Goal: Navigation & Orientation: Find specific page/section

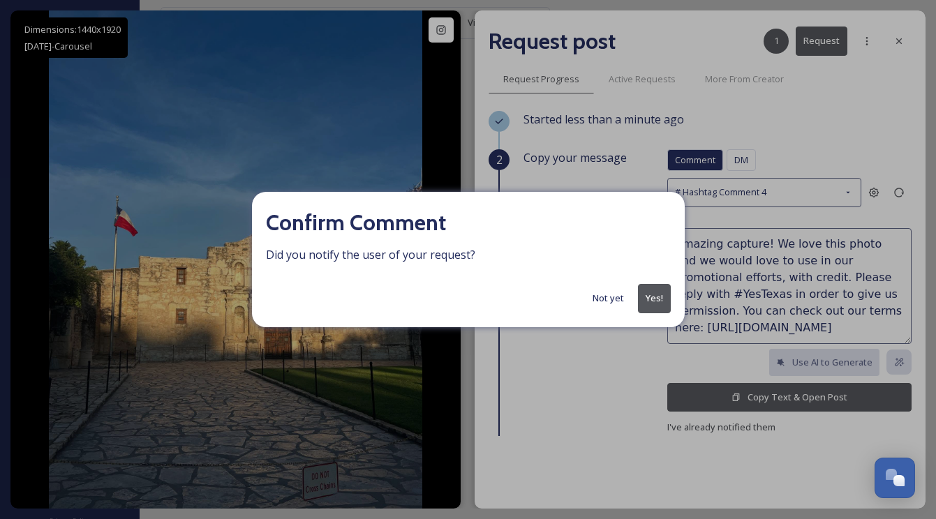
click at [659, 300] on button "Yes!" at bounding box center [654, 298] width 33 height 29
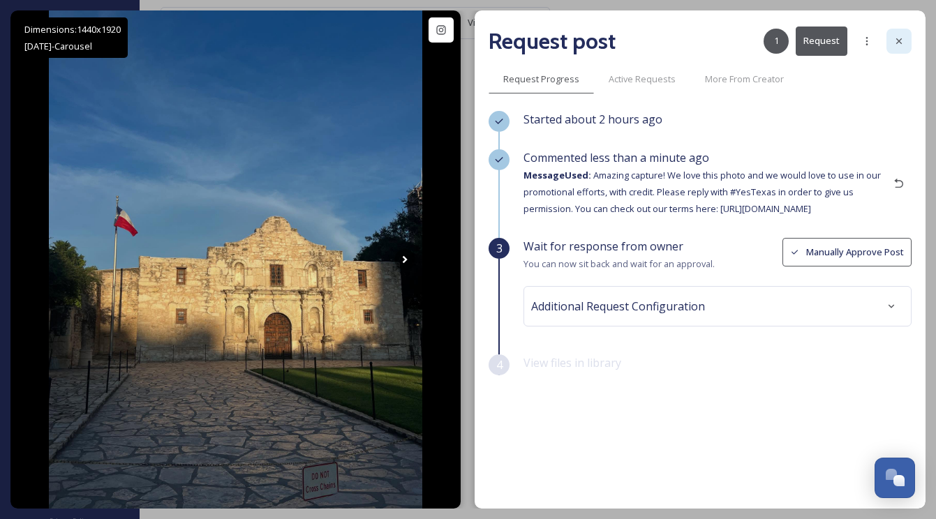
click at [903, 42] on icon at bounding box center [898, 41] width 11 height 11
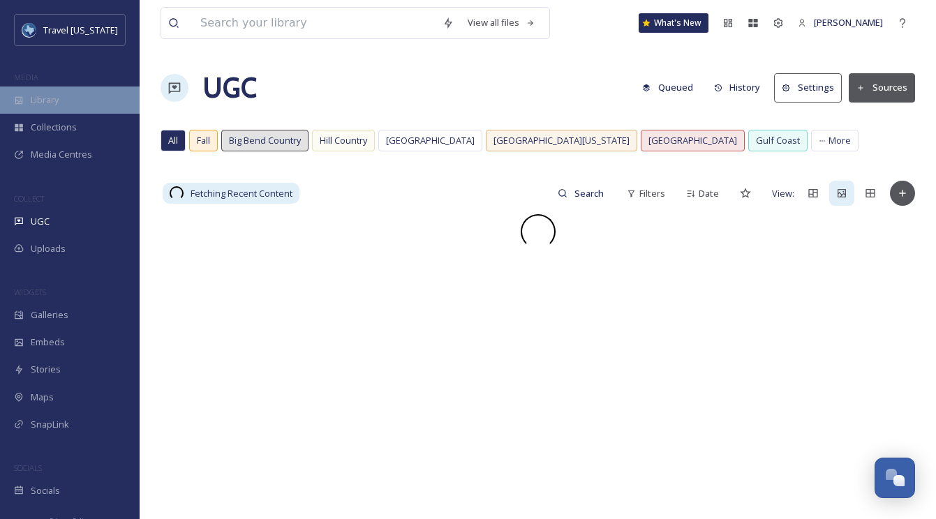
drag, startPoint x: 42, startPoint y: 83, endPoint x: 48, endPoint y: 97, distance: 15.3
click at [42, 84] on div "MEDIA" at bounding box center [70, 77] width 140 height 18
click at [48, 97] on span "Library" at bounding box center [45, 100] width 28 height 13
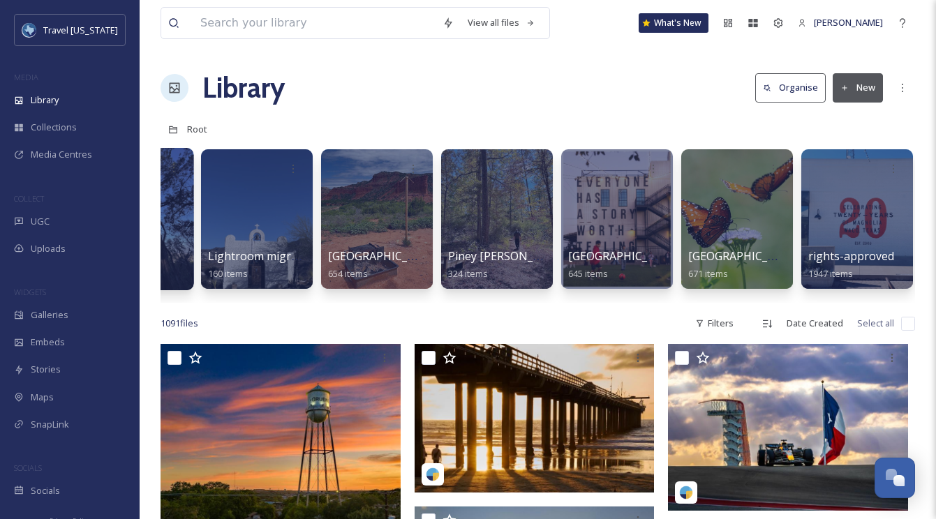
scroll to position [0, 446]
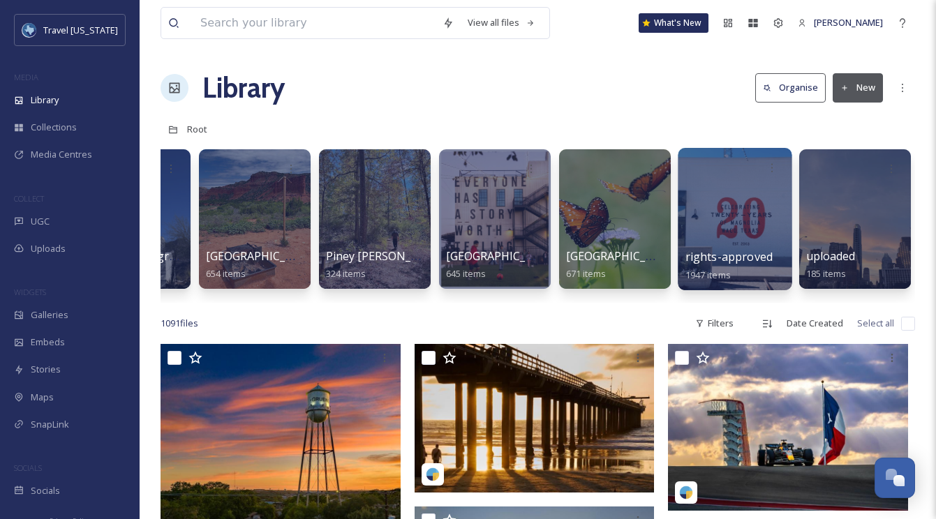
click at [768, 208] on div at bounding box center [735, 219] width 114 height 142
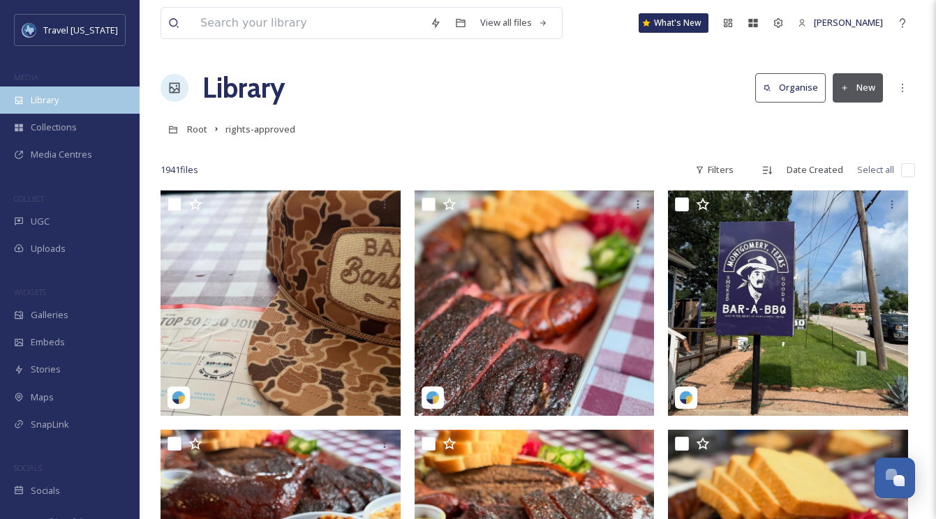
click at [55, 104] on span "Library" at bounding box center [45, 100] width 28 height 13
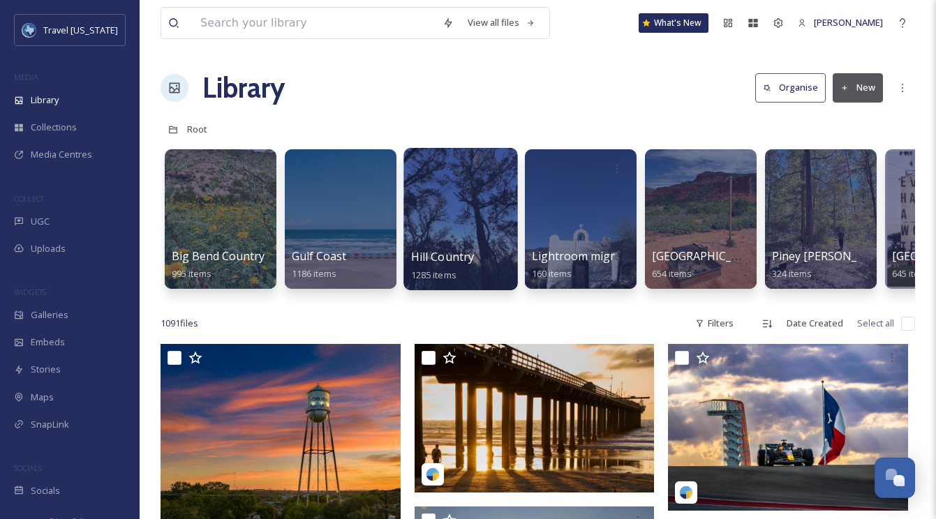
click at [484, 223] on div at bounding box center [460, 219] width 114 height 142
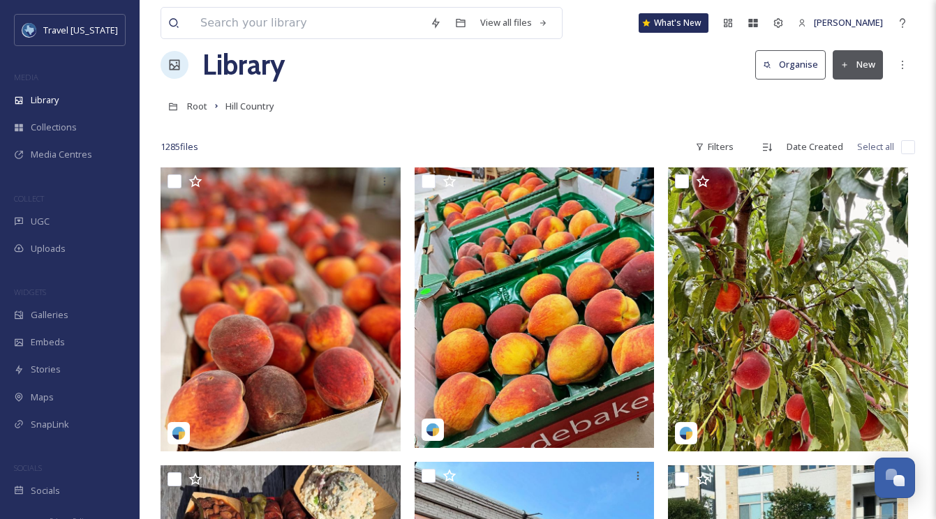
scroll to position [3, 0]
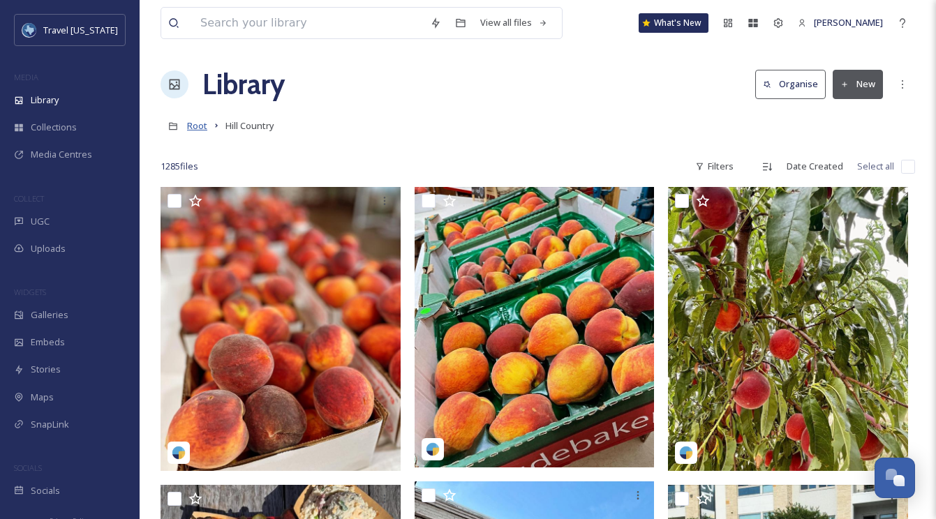
click at [198, 121] on span "Root" at bounding box center [197, 125] width 20 height 13
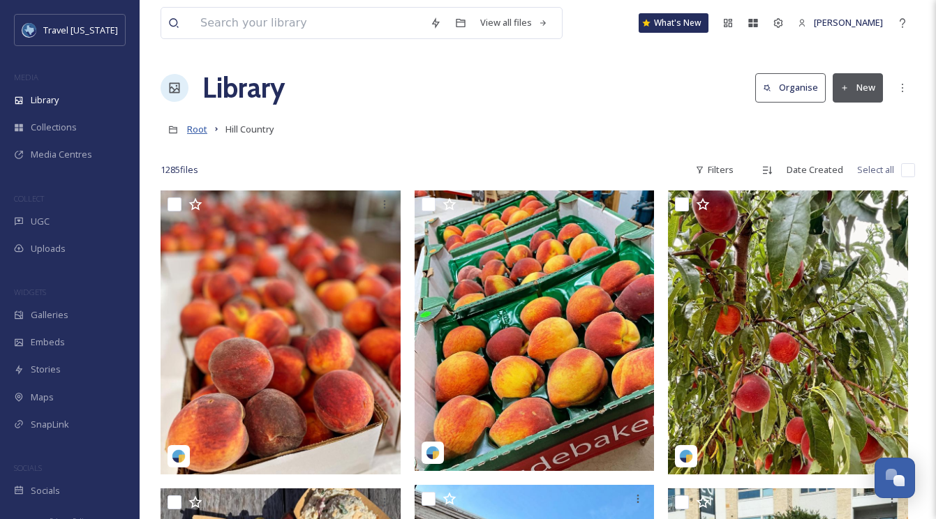
scroll to position [1, 0]
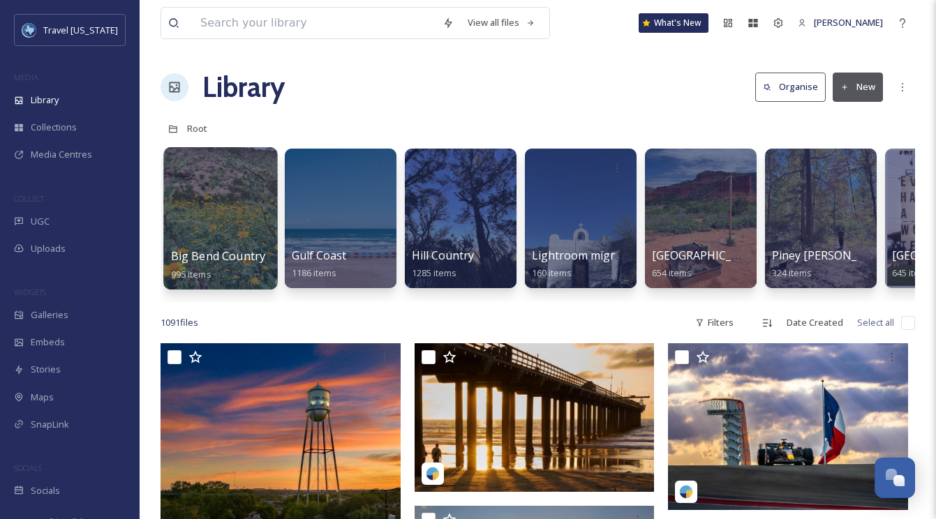
click at [218, 207] on div at bounding box center [220, 218] width 114 height 142
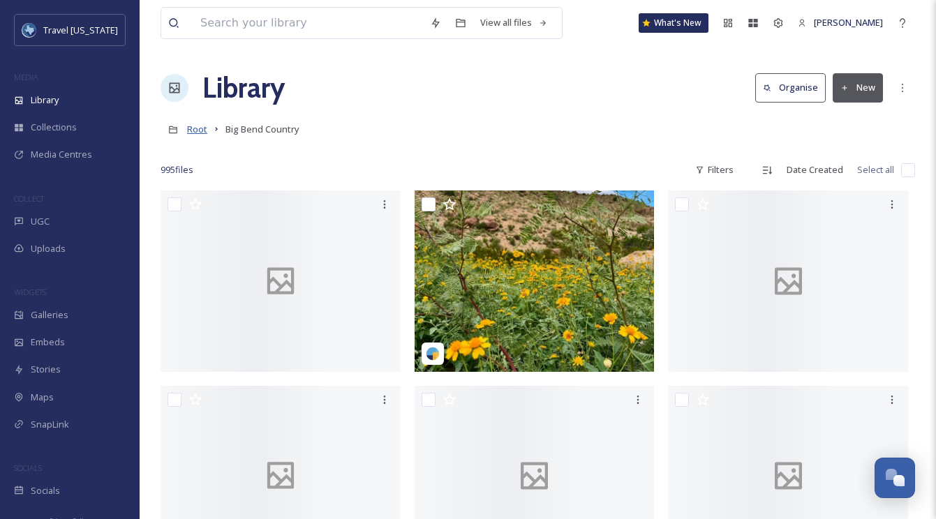
click at [196, 130] on span "Root" at bounding box center [197, 129] width 20 height 13
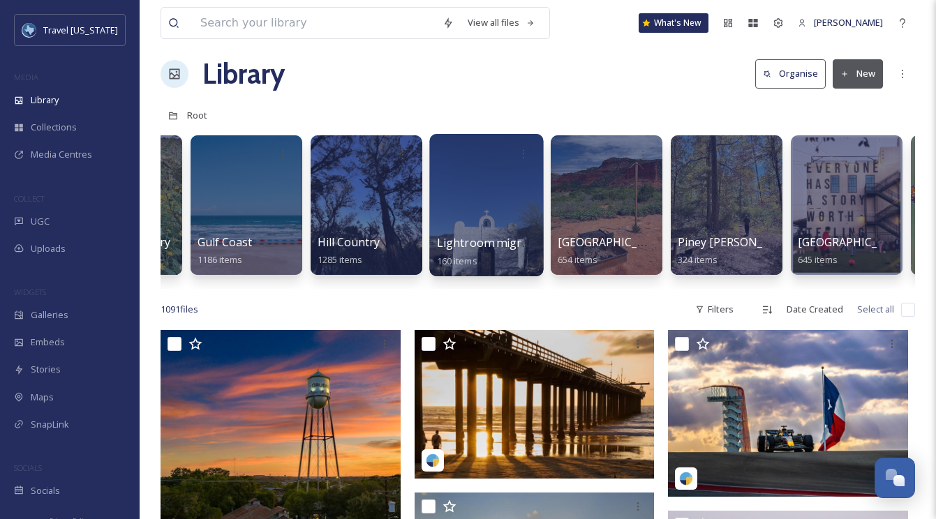
scroll to position [0, 105]
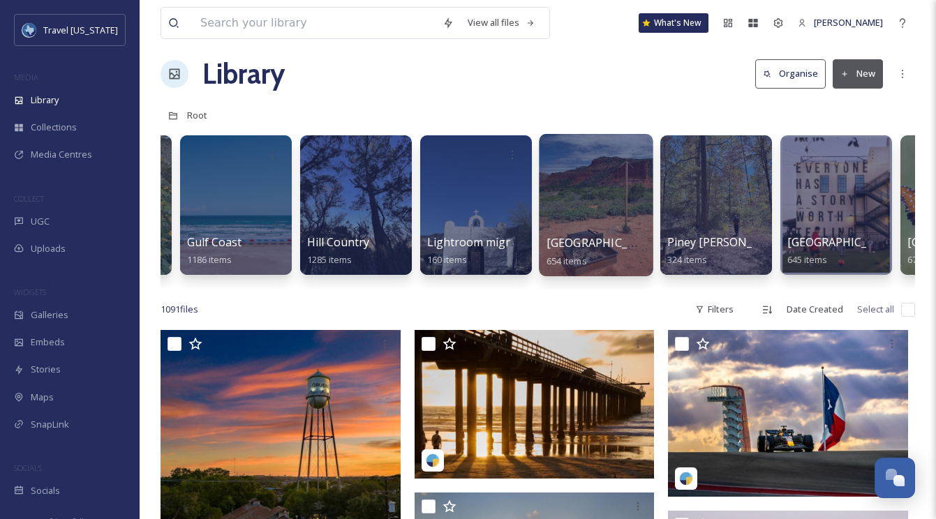
click at [586, 214] on div at bounding box center [596, 205] width 114 height 142
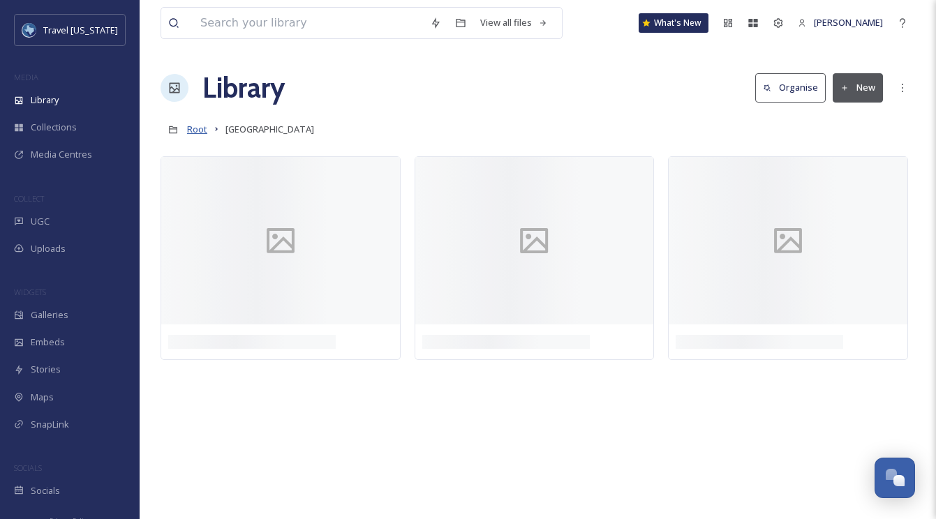
click at [203, 130] on span "Root" at bounding box center [197, 129] width 20 height 13
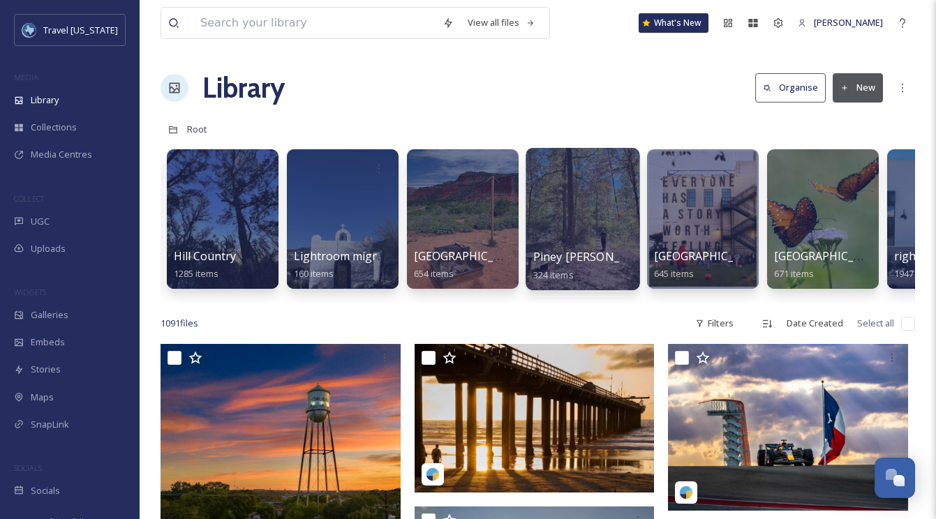
scroll to position [0, 263]
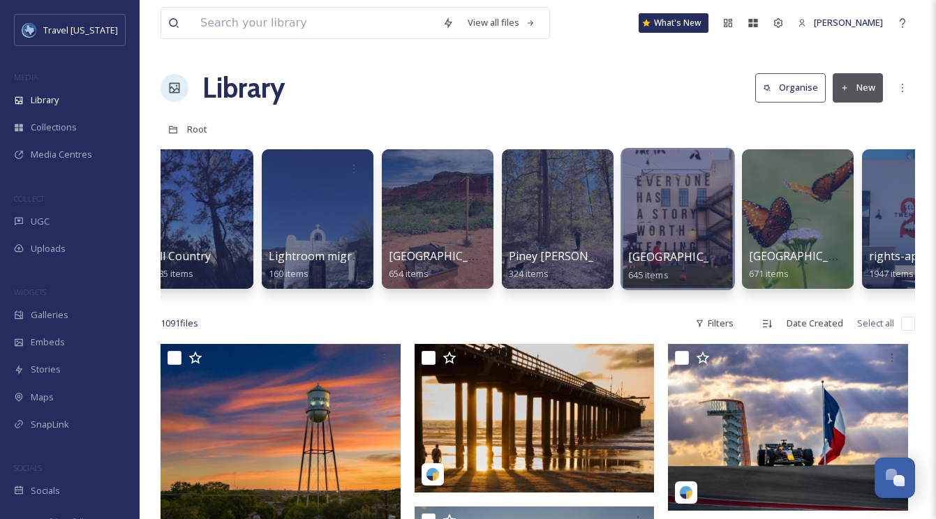
click at [651, 248] on div "Prairies & Lakes 645 items" at bounding box center [678, 265] width 100 height 35
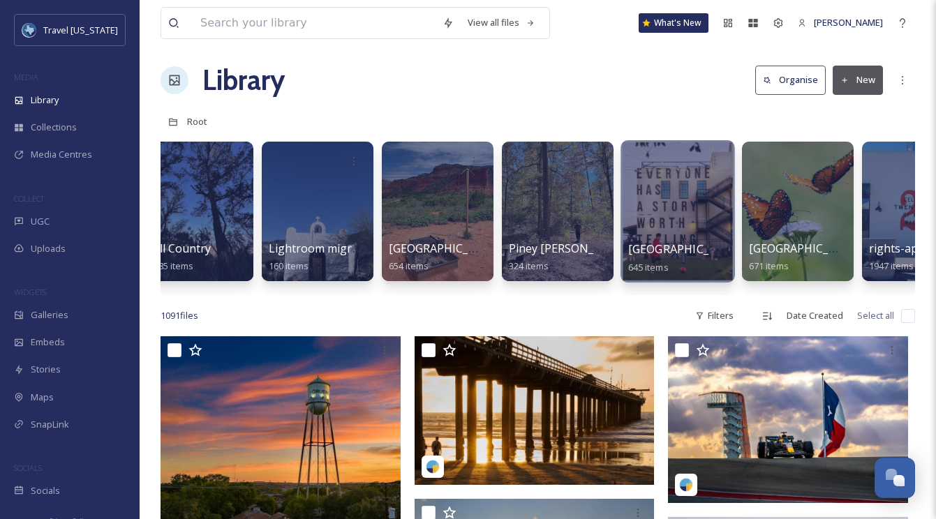
scroll to position [0, 0]
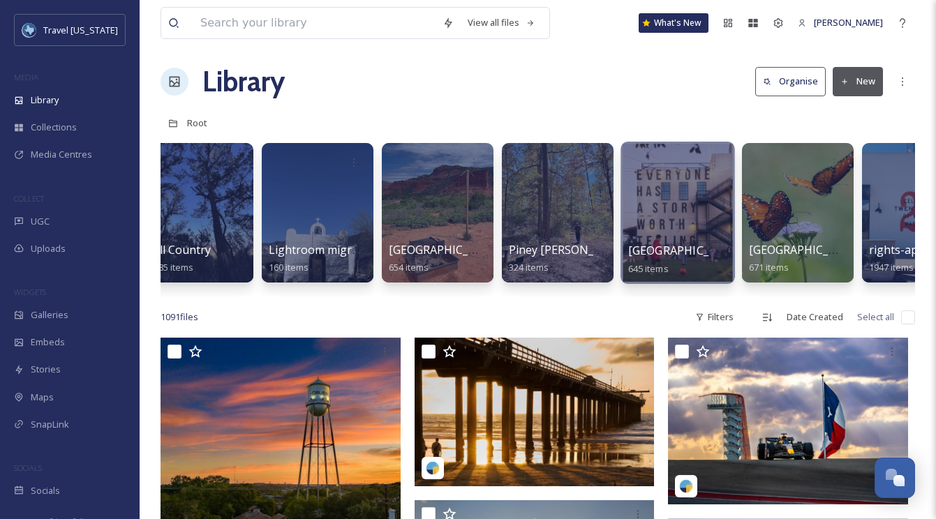
click at [666, 223] on div at bounding box center [677, 213] width 114 height 142
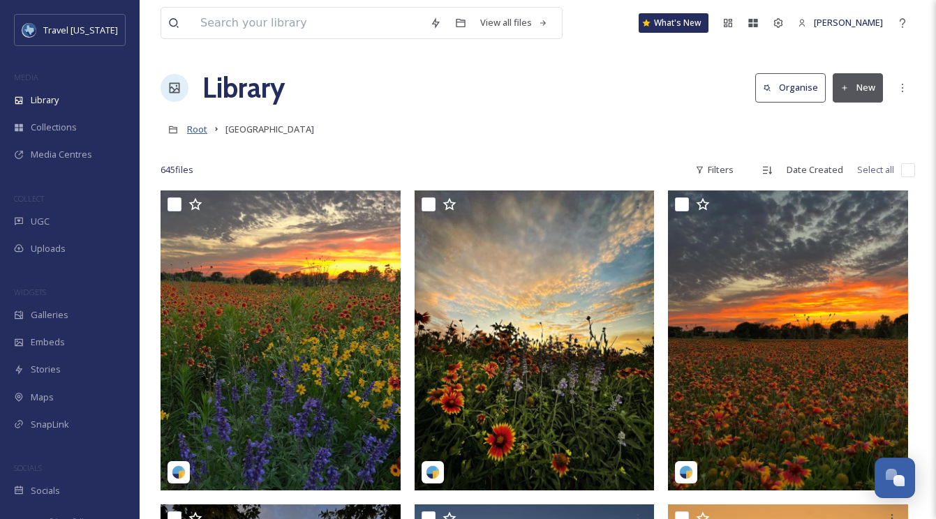
click at [188, 129] on span "Root" at bounding box center [197, 129] width 20 height 13
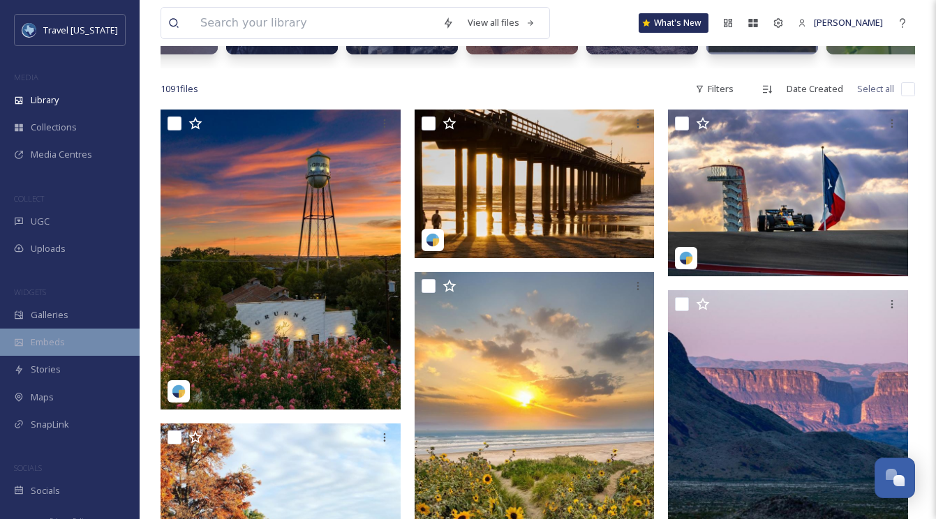
scroll to position [236, 0]
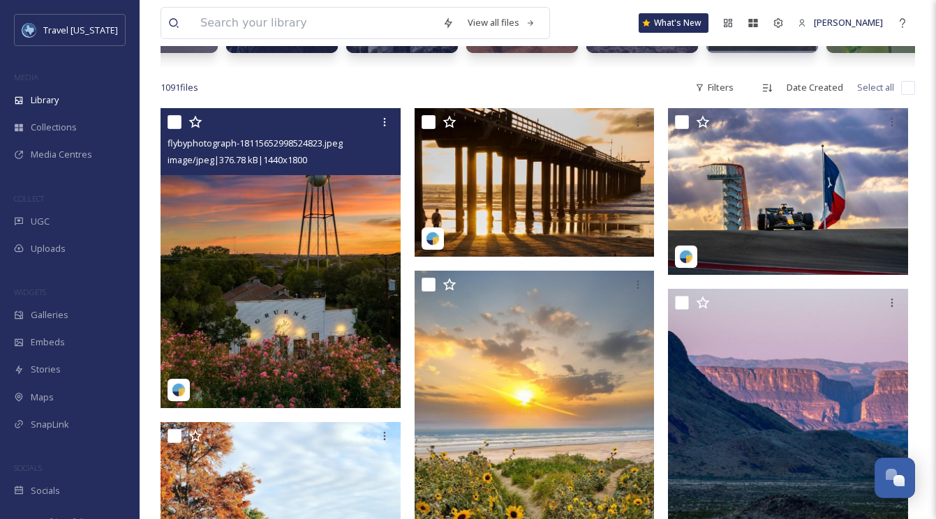
click at [307, 240] on img at bounding box center [280, 258] width 240 height 300
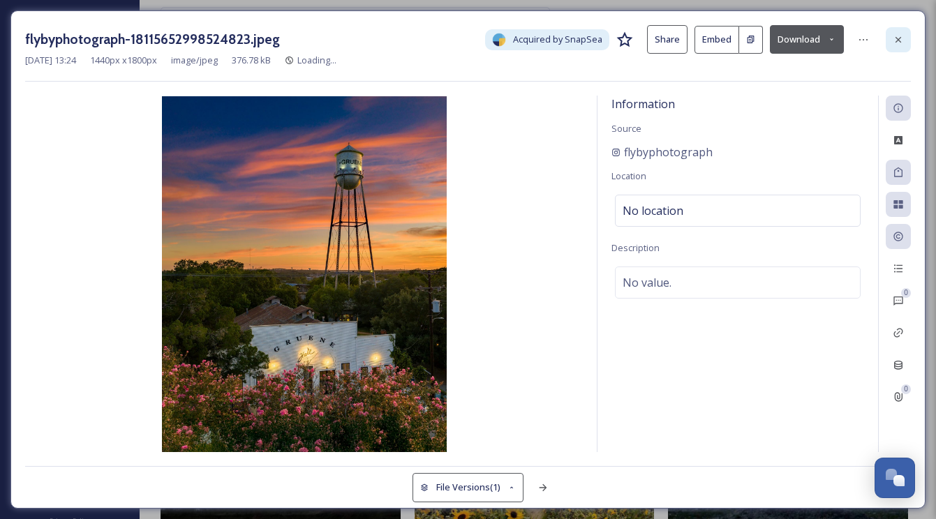
click at [901, 43] on icon at bounding box center [898, 39] width 11 height 11
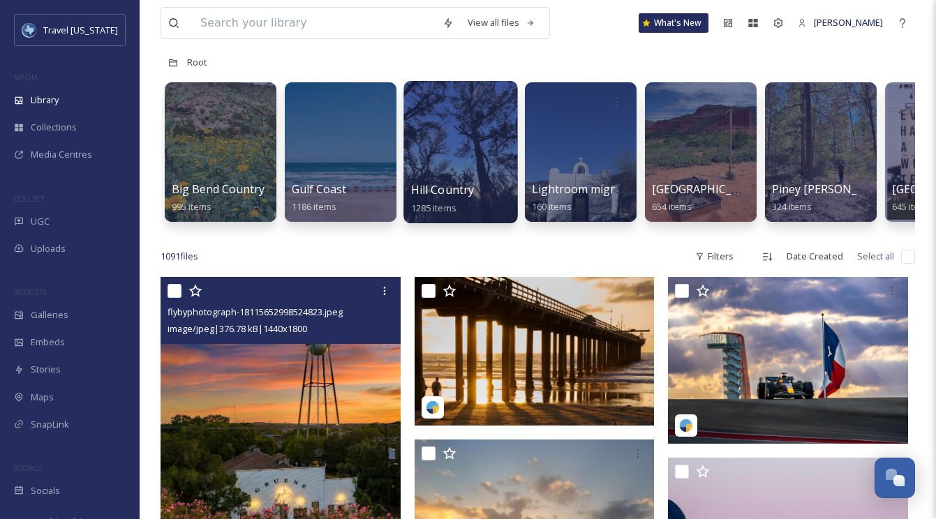
click at [430, 160] on div at bounding box center [460, 152] width 114 height 142
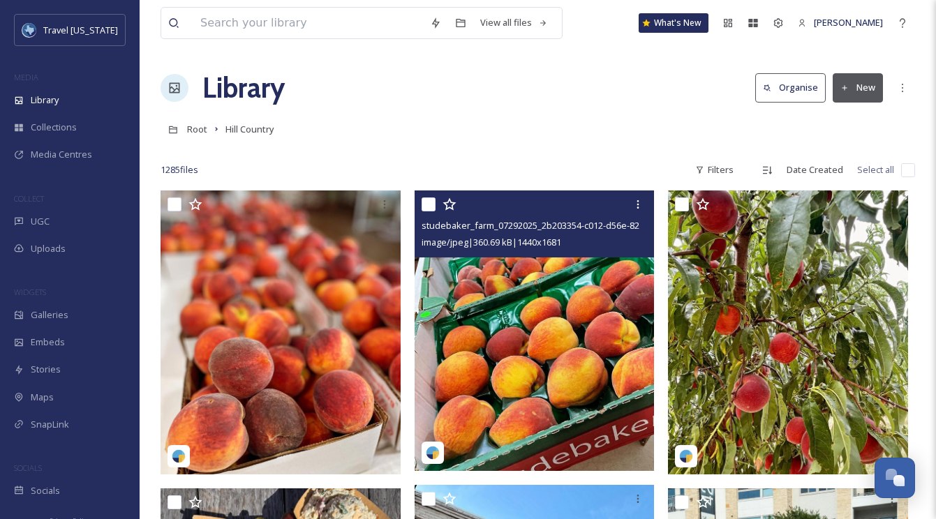
scroll to position [66, 0]
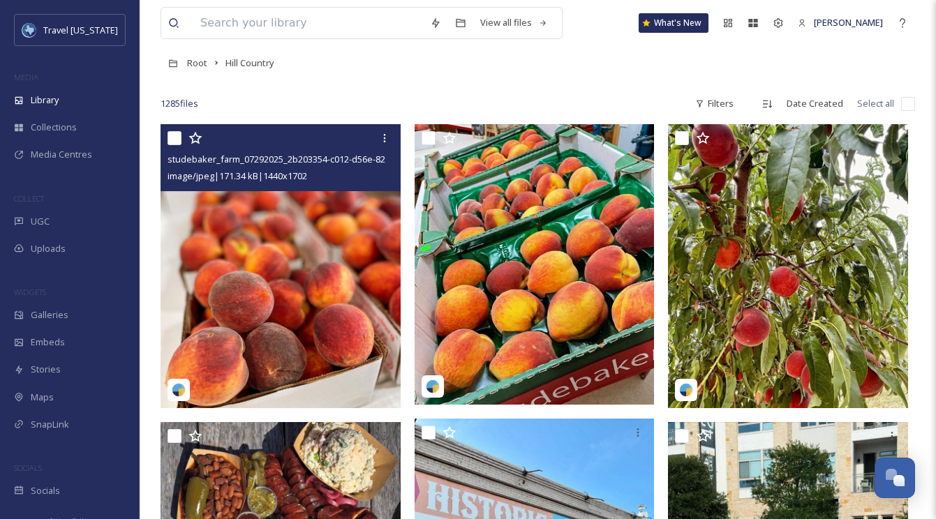
click at [278, 204] on img at bounding box center [280, 265] width 240 height 283
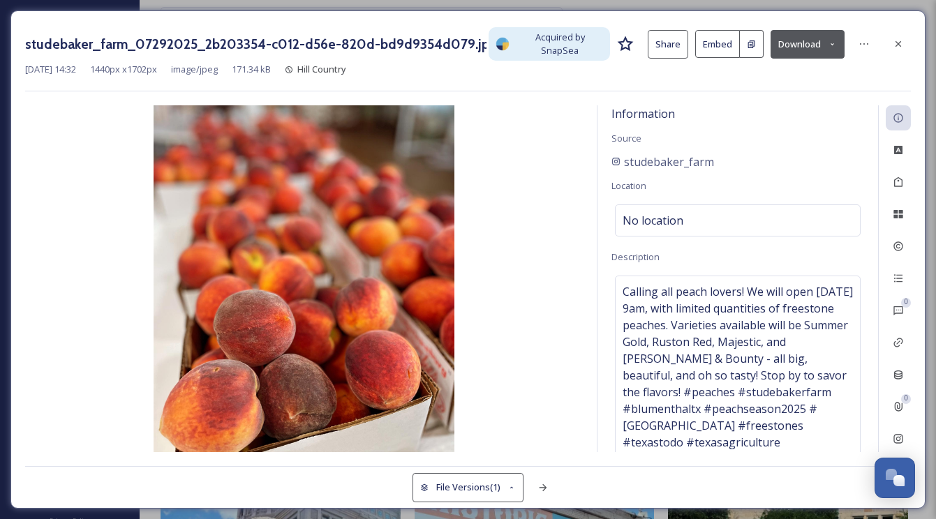
click at [901, 38] on icon at bounding box center [898, 43] width 11 height 11
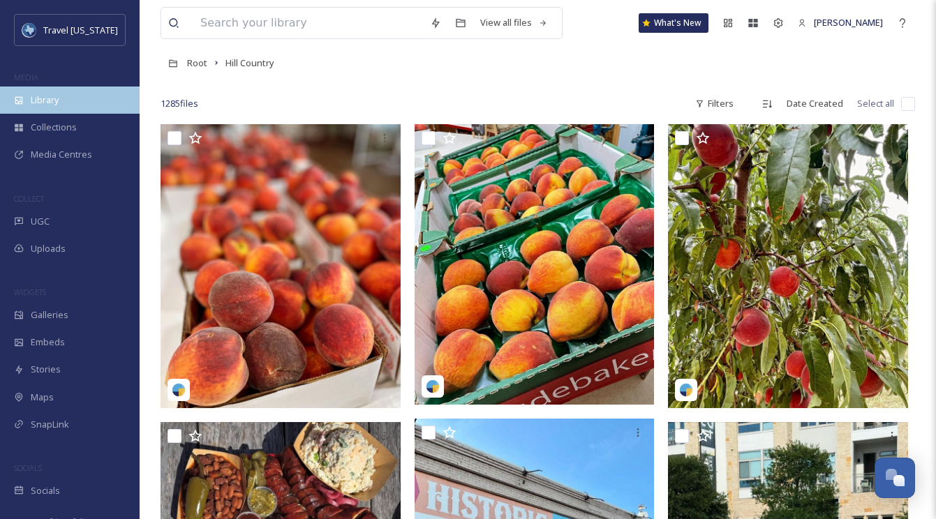
click at [70, 91] on div "Library" at bounding box center [70, 100] width 140 height 27
